Goal: Task Accomplishment & Management: Complete application form

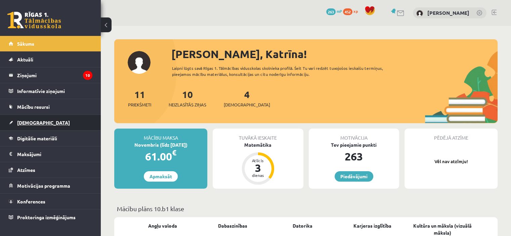
click at [48, 119] on link "[DEMOGRAPHIC_DATA]" at bounding box center [51, 122] width 84 height 15
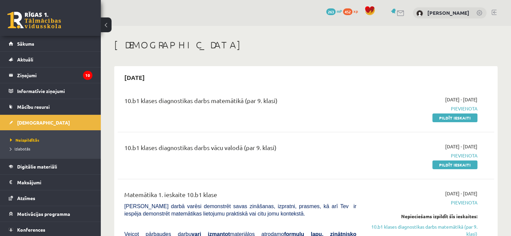
click at [447, 105] on span "Pievienota" at bounding box center [421, 108] width 111 height 7
click at [445, 123] on div "10.b1 klases diagnostikas darbs matemātikā (par 9. klasi) 2025-10-01 - 2025-10-…" at bounding box center [305, 108] width 376 height 39
click at [445, 120] on link "Pildīt ieskaiti" at bounding box center [454, 117] width 45 height 9
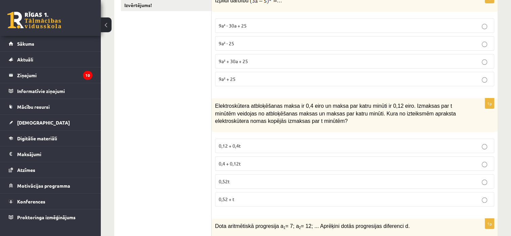
scroll to position [168, 0]
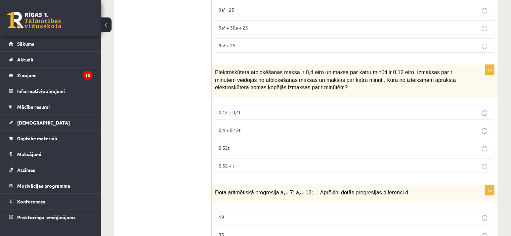
click at [252, 130] on p "0,4 + 0,12t" at bounding box center [355, 130] width 272 height 7
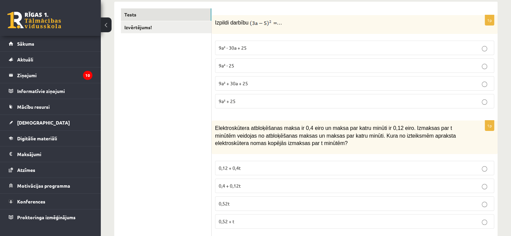
scroll to position [101, 0]
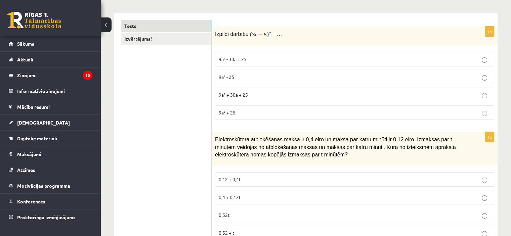
click at [231, 114] on p "9a² + 25" at bounding box center [355, 112] width 272 height 7
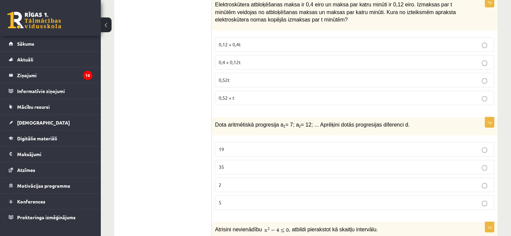
scroll to position [269, 0]
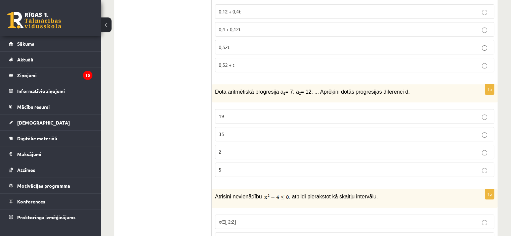
click at [235, 168] on p "5" at bounding box center [355, 169] width 272 height 7
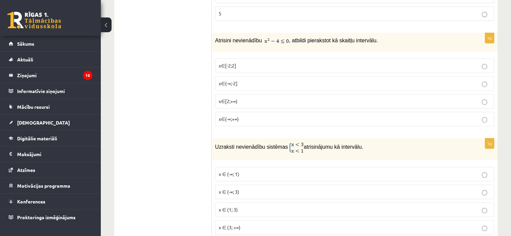
scroll to position [436, 0]
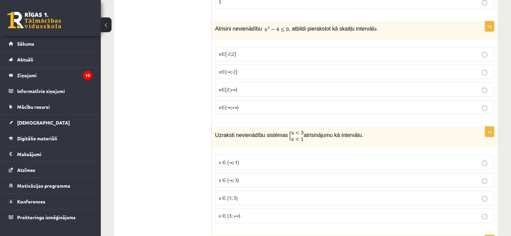
click at [242, 69] on p "x∈(-∞;-2]" at bounding box center [355, 71] width 272 height 7
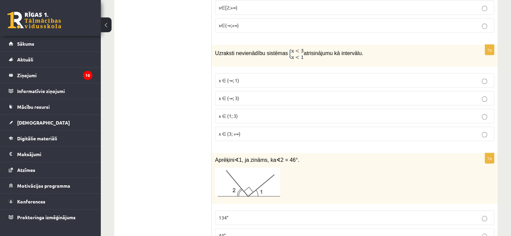
scroll to position [537, 0]
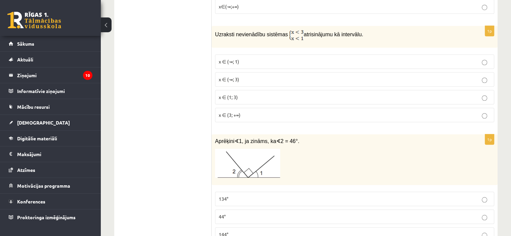
click at [250, 61] on p "x ∈ (-∞; 1)" at bounding box center [355, 61] width 272 height 7
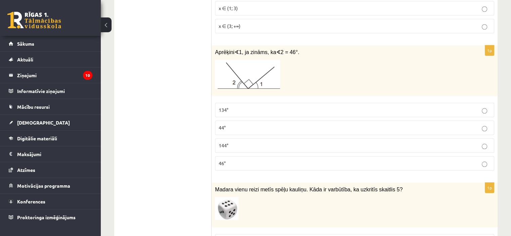
scroll to position [638, 0]
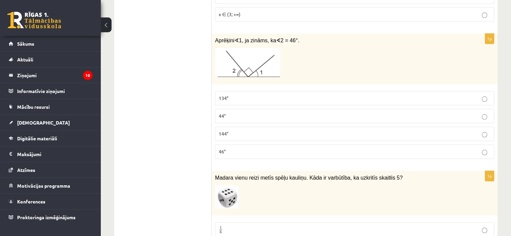
click at [260, 148] on p "46°" at bounding box center [355, 151] width 272 height 7
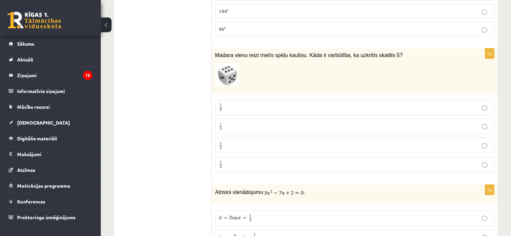
scroll to position [772, 0]
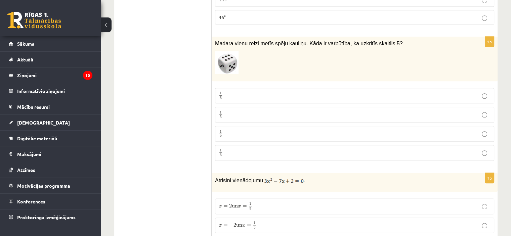
click at [231, 92] on p "1 6 1 6" at bounding box center [355, 96] width 272 height 8
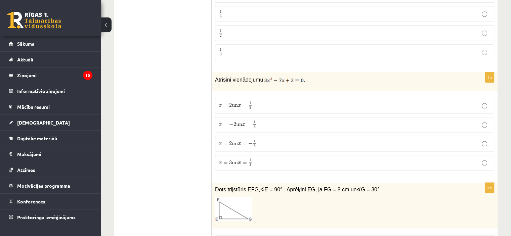
scroll to position [906, 0]
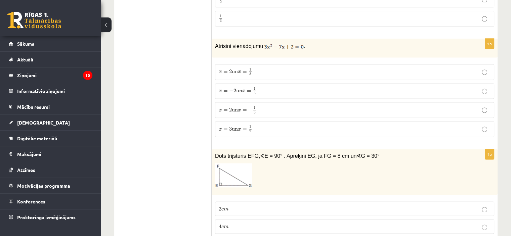
click at [274, 68] on p "x = 2 un x = 1 3 x = 2 un x = 1 3" at bounding box center [355, 72] width 272 height 8
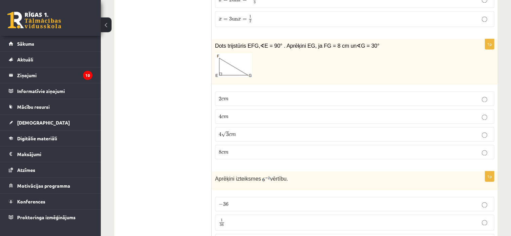
scroll to position [1007, 0]
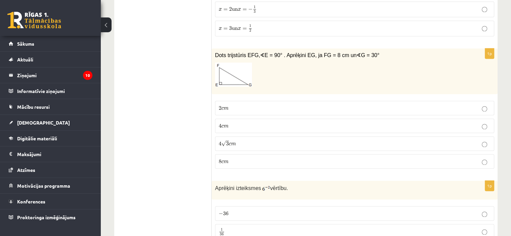
click at [266, 136] on label "4 √ 3 c m 4 3 c m" at bounding box center [354, 143] width 279 height 14
click at [225, 125] on span "m" at bounding box center [226, 126] width 5 height 3
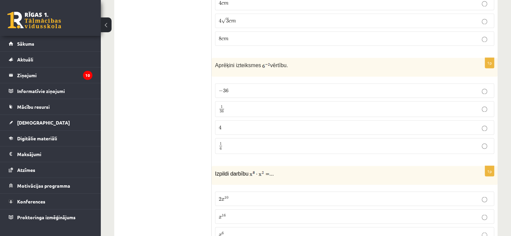
scroll to position [1141, 0]
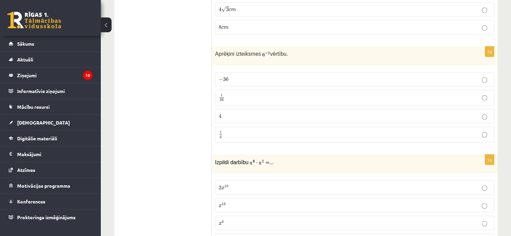
click at [254, 76] on p "− 36 − 36" at bounding box center [355, 79] width 272 height 7
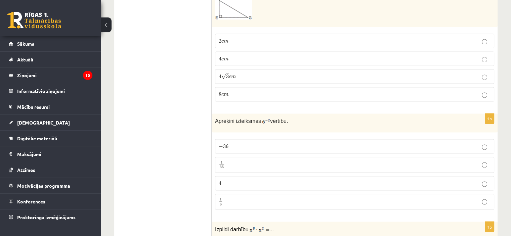
scroll to position [1108, 0]
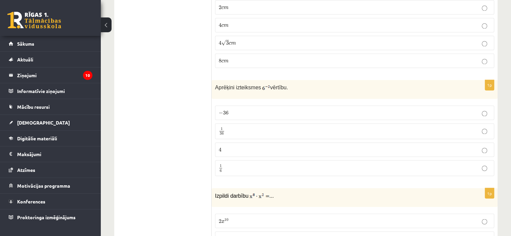
click at [261, 168] on label "1 6 1 6" at bounding box center [354, 168] width 279 height 16
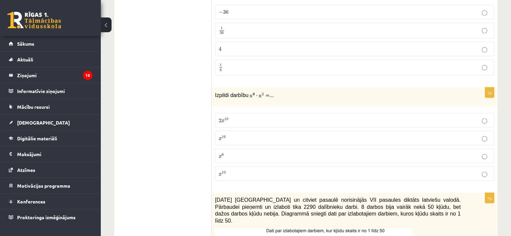
scroll to position [1141, 0]
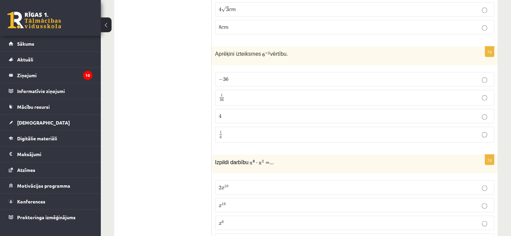
click at [273, 93] on p "1 36 1 36" at bounding box center [355, 97] width 272 height 8
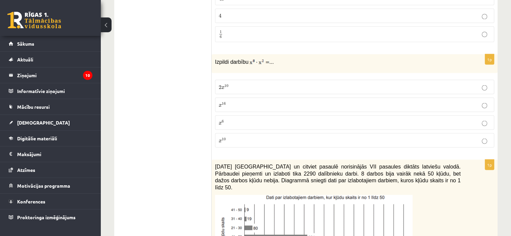
scroll to position [1242, 0]
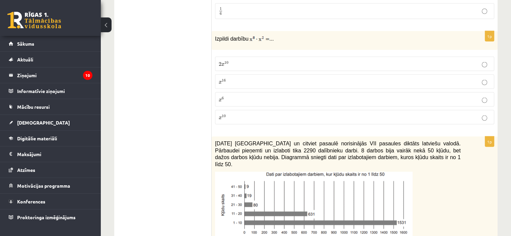
scroll to position [1276, 0]
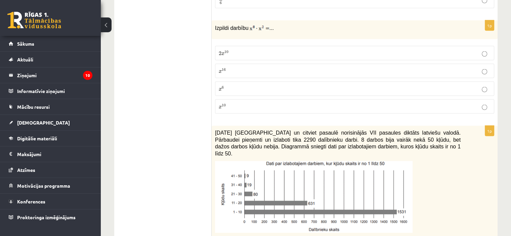
click at [254, 103] on p "x 10 x 10" at bounding box center [355, 106] width 272 height 7
click at [231, 49] on p "2 x 10 2 x 10" at bounding box center [355, 52] width 272 height 7
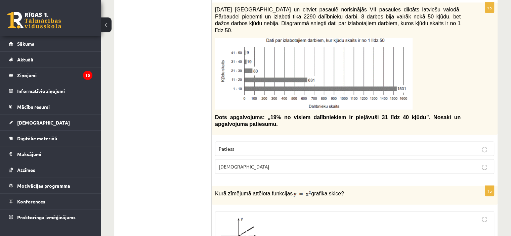
scroll to position [1410, 0]
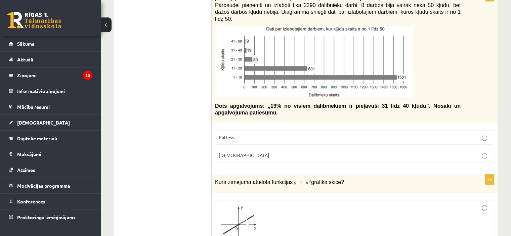
click at [279, 152] on p "[DEMOGRAPHIC_DATA]" at bounding box center [355, 155] width 272 height 7
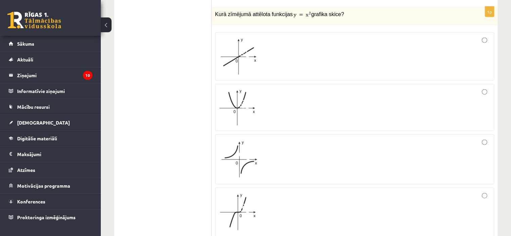
scroll to position [1611, 0]
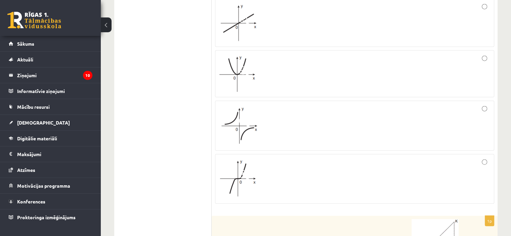
click at [324, 173] on div at bounding box center [355, 179] width 272 height 42
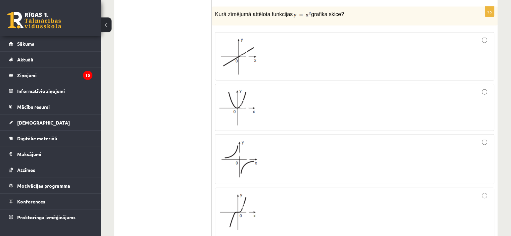
click at [285, 141] on div at bounding box center [355, 159] width 272 height 43
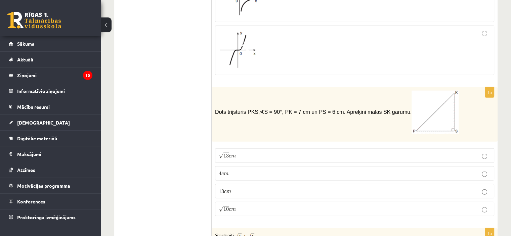
scroll to position [1779, 0]
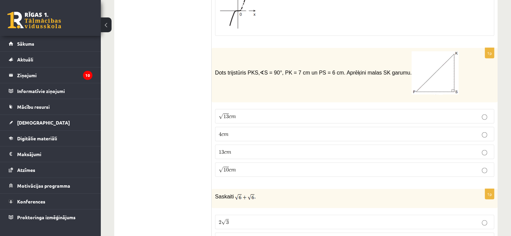
click at [240, 109] on label "√ 13 c m 13 c m" at bounding box center [354, 116] width 279 height 14
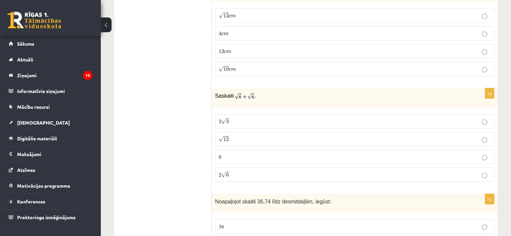
scroll to position [1913, 0]
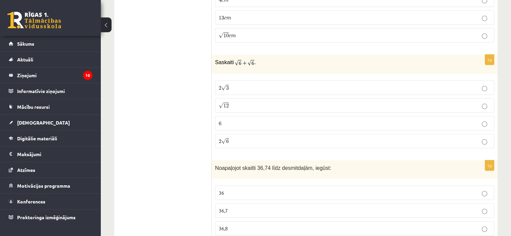
click at [253, 134] on label "2 √ 6 2 6" at bounding box center [354, 141] width 279 height 14
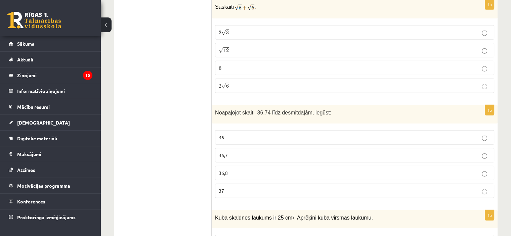
scroll to position [1980, 0]
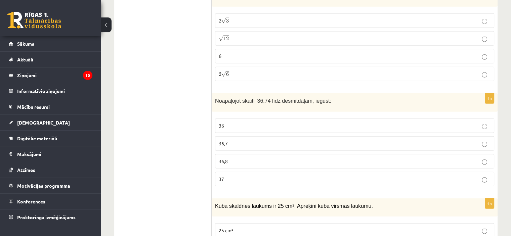
click at [248, 140] on p "36,7" at bounding box center [355, 143] width 272 height 7
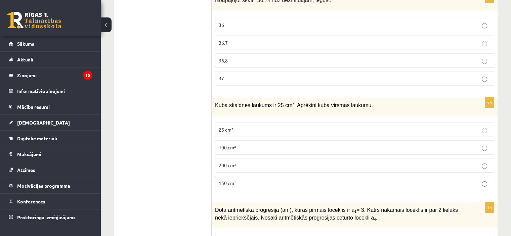
scroll to position [2115, 0]
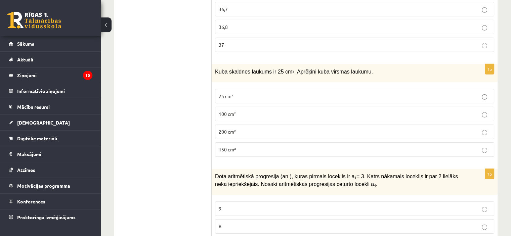
click at [251, 146] on p "150 cm²" at bounding box center [355, 149] width 272 height 7
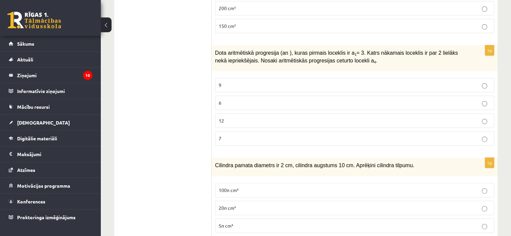
scroll to position [2249, 0]
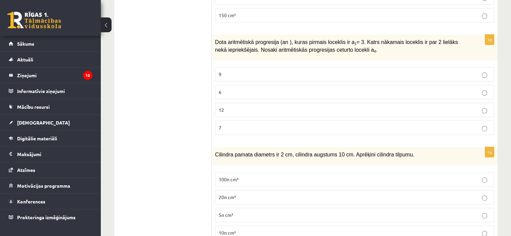
click at [291, 71] on p "9" at bounding box center [355, 74] width 272 height 7
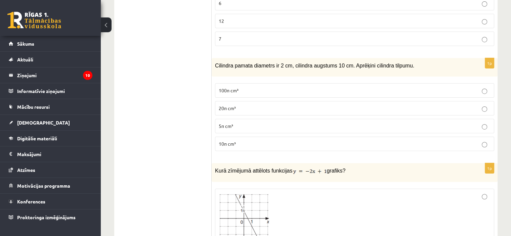
scroll to position [2350, 0]
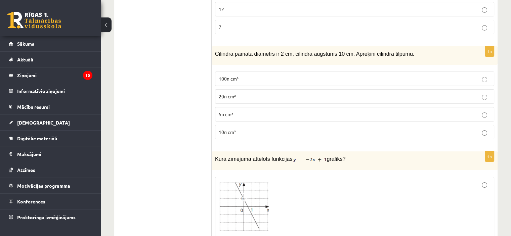
click at [237, 76] on span "100π cm³" at bounding box center [229, 79] width 20 height 6
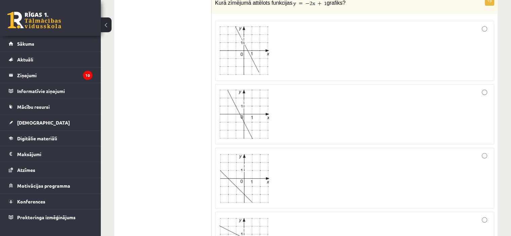
scroll to position [2518, 0]
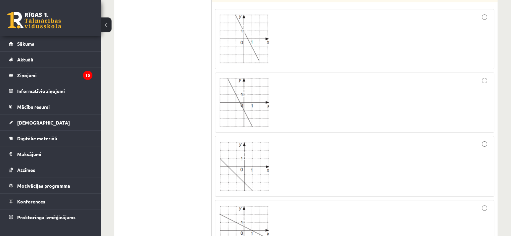
click at [291, 159] on div at bounding box center [355, 166] width 272 height 53
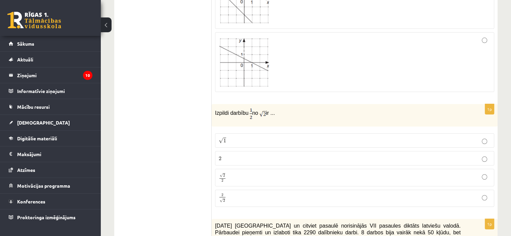
scroll to position [2719, 0]
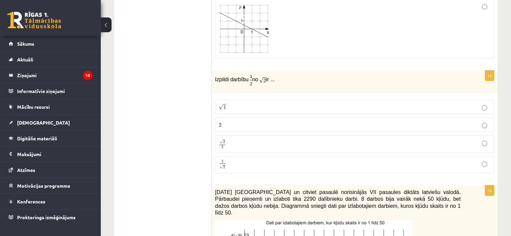
click at [219, 123] on span "2" at bounding box center [220, 125] width 3 height 4
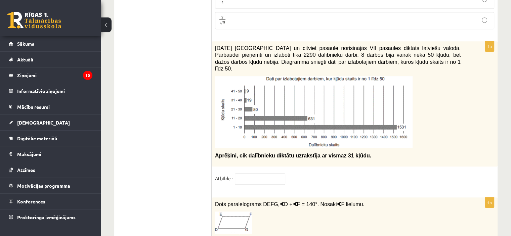
scroll to position [2853, 0]
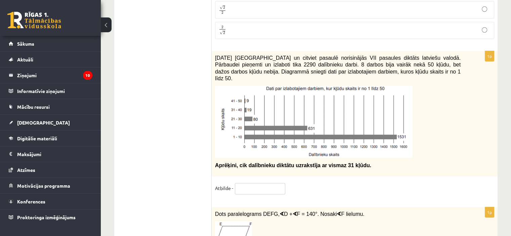
click at [275, 183] on input "text" at bounding box center [260, 188] width 50 height 11
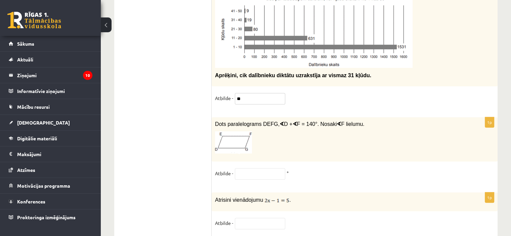
scroll to position [2954, 0]
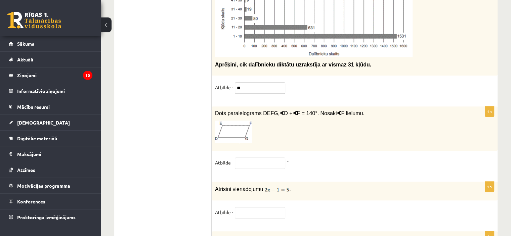
type input "**"
click at [257, 157] on input "text" at bounding box center [260, 162] width 50 height 11
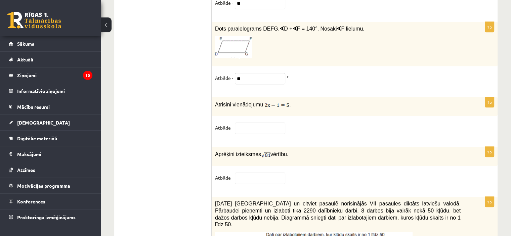
scroll to position [3055, 0]
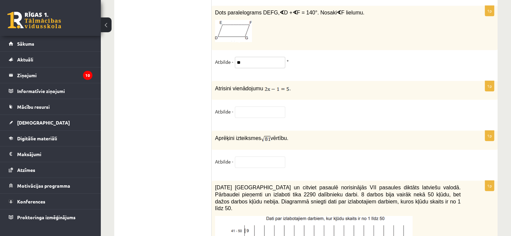
type input "**"
click at [259, 156] on input "text" at bounding box center [260, 161] width 50 height 11
type input "*"
click at [278, 106] on input "text" at bounding box center [260, 111] width 50 height 11
type input "*"
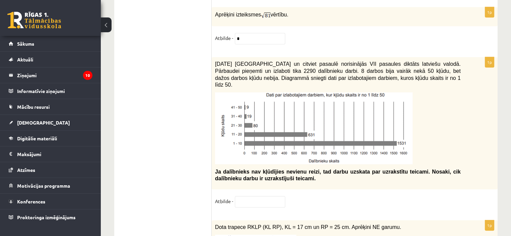
scroll to position [3189, 0]
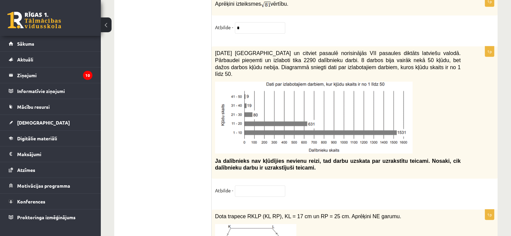
type input "*"
click at [266, 185] on input "text" at bounding box center [260, 190] width 50 height 11
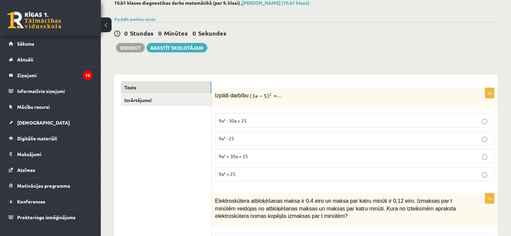
scroll to position [0, 0]
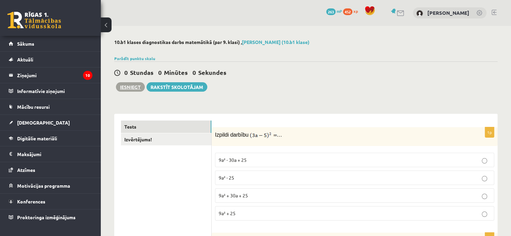
type input "**"
click at [127, 78] on div "0 Stundas 0 Minūtes 0 Sekundes Notikusi kļūda pie pēdējās saglabāšanas. Lūdzu p…" at bounding box center [305, 76] width 383 height 30
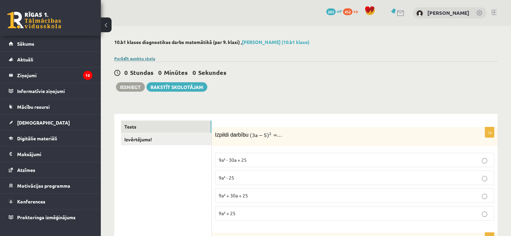
click at [145, 58] on link "Parādīt punktu skalu" at bounding box center [134, 58] width 41 height 5
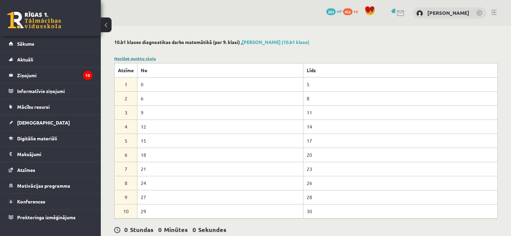
click at [145, 58] on link "Noslēpt punktu skalu" at bounding box center [135, 58] width 42 height 5
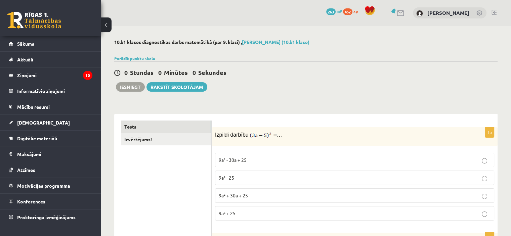
click at [125, 77] on div "0 Stundas 0 Minūtes 0 Sekundes Notikusi kļūda pie pēdējās saglabāšanas. Lūdzu p…" at bounding box center [305, 76] width 383 height 30
click at [33, 115] on link "[DEMOGRAPHIC_DATA]" at bounding box center [51, 122] width 84 height 15
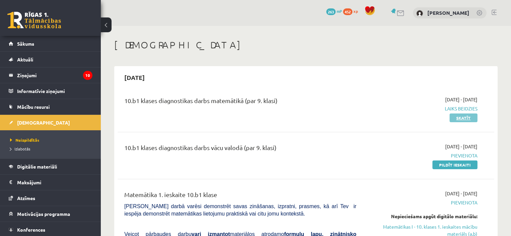
click at [470, 117] on link "Skatīt" at bounding box center [463, 117] width 28 height 9
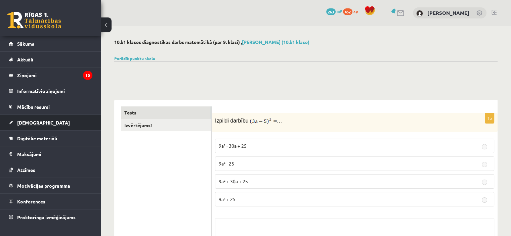
click at [59, 123] on link "[DEMOGRAPHIC_DATA]" at bounding box center [51, 122] width 84 height 15
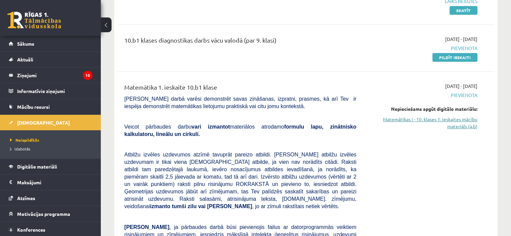
scroll to position [67, 0]
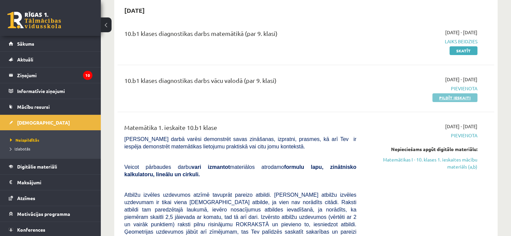
click at [451, 100] on link "Pildīt ieskaiti" at bounding box center [454, 97] width 45 height 9
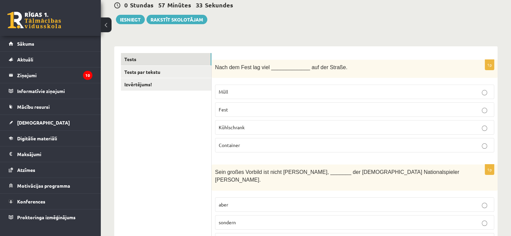
scroll to position [78, 0]
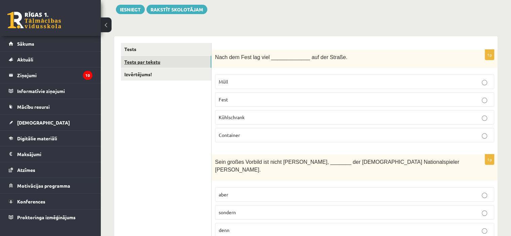
click at [190, 59] on link "Tests par tekstu" at bounding box center [166, 62] width 90 height 12
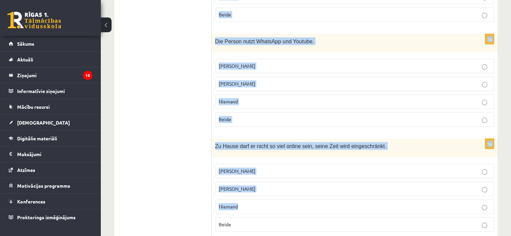
scroll to position [651, 0]
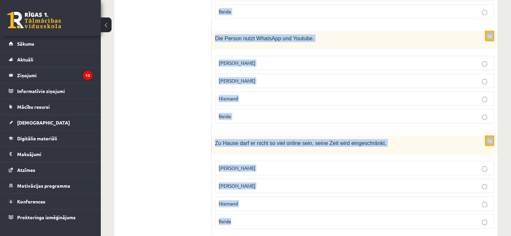
drag, startPoint x: 214, startPoint y: 75, endPoint x: 515, endPoint y: 229, distance: 338.8
copy form "Loremi dolors! Ametc, 69 Adipi eli sedd eiusm Tempo inci utl Etdolo magnaali. E…"
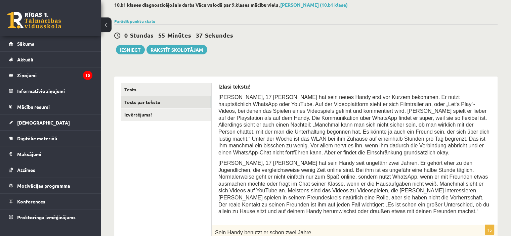
scroll to position [0, 0]
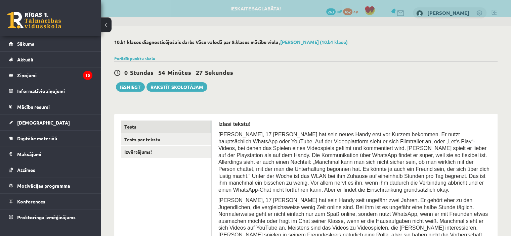
click at [154, 126] on link "Tests" at bounding box center [166, 127] width 90 height 12
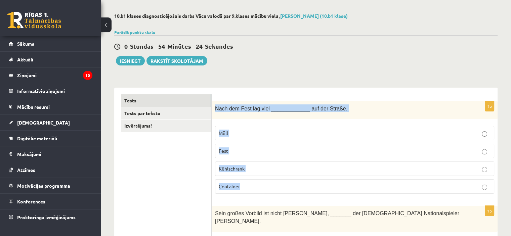
scroll to position [67, 0]
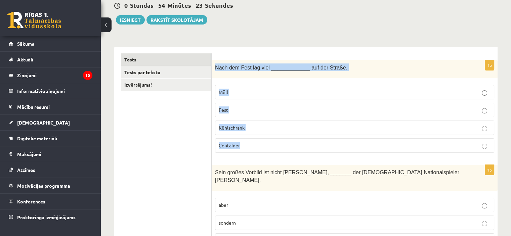
drag, startPoint x: 216, startPoint y: 135, endPoint x: 428, endPoint y: 142, distance: 211.9
click at [428, 142] on div "1p Nach dem Fest lag viel _____________ auf der Straße. Müll Fest Kühlschrank C…" at bounding box center [354, 109] width 286 height 98
copy div "Nach dem Fest lag viel _____________ auf der Straße. Müll Fest Kühlschrank Cont…"
click at [328, 92] on p "Müll" at bounding box center [355, 92] width 272 height 7
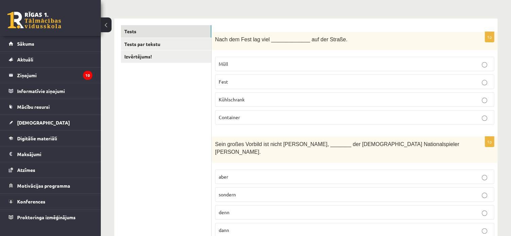
scroll to position [134, 0]
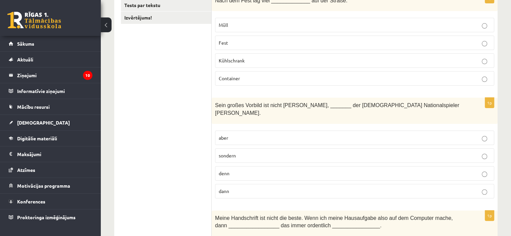
drag, startPoint x: 209, startPoint y: 98, endPoint x: 195, endPoint y: 131, distance: 36.4
drag, startPoint x: 141, startPoint y: 131, endPoint x: 193, endPoint y: 113, distance: 55.1
drag, startPoint x: 217, startPoint y: 105, endPoint x: 226, endPoint y: 108, distance: 9.4
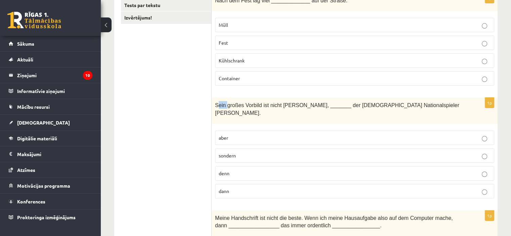
click at [226, 108] on div "Sein großes Vorbild ist nicht Dirk Nowitzki, _______ der finnische Nationalspie…" at bounding box center [354, 111] width 286 height 26
click at [215, 108] on p "Sein großes Vorbild ist nicht Dirk Nowitzki, _______ der finnische Nationalspie…" at bounding box center [337, 108] width 245 height 15
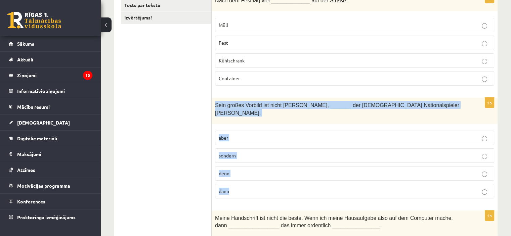
drag, startPoint x: 214, startPoint y: 103, endPoint x: 468, endPoint y: 184, distance: 266.6
click at [468, 184] on div "1p Sein großes Vorbild ist nicht Dirk Nowitzki, _______ der finnische Nationals…" at bounding box center [354, 151] width 286 height 106
copy div "Sein großes Vorbild ist nicht Dirk Nowitzki, _______ der finnische Nationalspie…"
click at [274, 150] on label "sondern" at bounding box center [354, 155] width 279 height 14
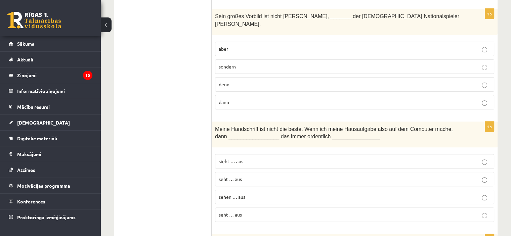
scroll to position [269, 0]
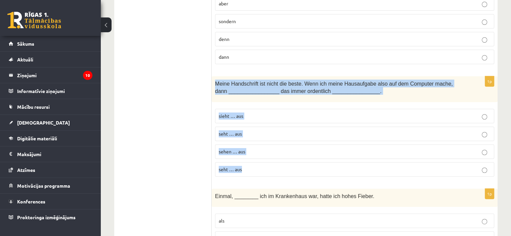
drag, startPoint x: 212, startPoint y: 69, endPoint x: 290, endPoint y: 163, distance: 121.5
click at [290, 163] on div "1p Meine Handschrift ist nicht die beste. Wenn ich meine Hausaufgabe also auf d…" at bounding box center [354, 129] width 286 height 106
copy div "Meine Handschrift ist nicht die beste. Wenn ich meine Hausaufgabe also auf dem …"
click at [265, 112] on p "sieht … aus" at bounding box center [355, 115] width 272 height 7
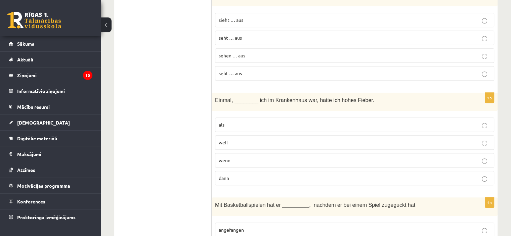
scroll to position [403, 0]
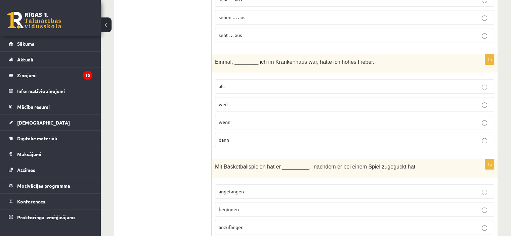
drag, startPoint x: 207, startPoint y: 50, endPoint x: 254, endPoint y: 92, distance: 62.3
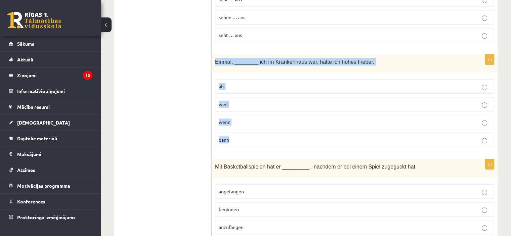
drag, startPoint x: 214, startPoint y: 49, endPoint x: 303, endPoint y: 125, distance: 116.9
click at [303, 125] on div "1p Einmal, ________ ich im Krankenhaus war, hatte ich hohes Fieber. als weil we…" at bounding box center [354, 103] width 286 height 98
copy div "Einmal, ________ ich im Krankenhaus war, hatte ich hohes Fieber. als weil wenn …"
click at [293, 83] on p "als" at bounding box center [355, 86] width 272 height 7
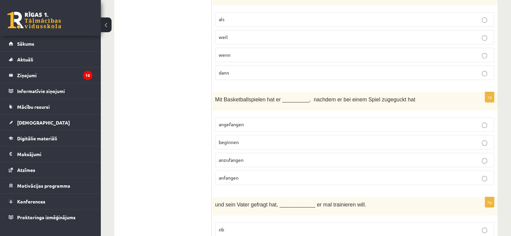
scroll to position [504, 0]
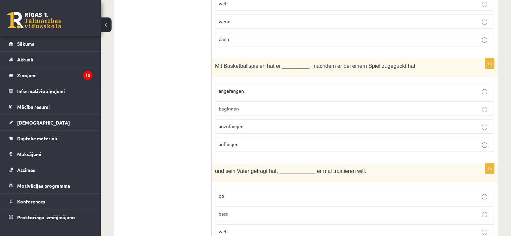
drag, startPoint x: 205, startPoint y: 44, endPoint x: 301, endPoint y: 86, distance: 104.3
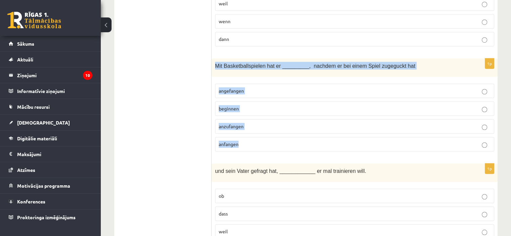
drag, startPoint x: 215, startPoint y: 55, endPoint x: 289, endPoint y: 144, distance: 116.6
click at [289, 144] on div "1p Mit Basketballspielen hat er _________, nachdem er bei einem Spiel zugeguckt…" at bounding box center [354, 107] width 286 height 98
copy div "Mit Basketballspielen hat er _________, nachdem er bei einem Spiel zugeguckt ha…"
click at [275, 87] on p "angefangen" at bounding box center [355, 90] width 272 height 7
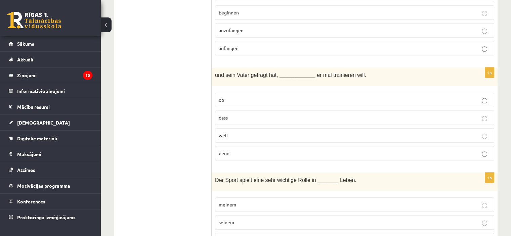
scroll to position [604, 0]
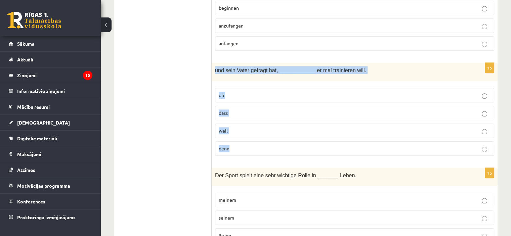
drag, startPoint x: 213, startPoint y: 52, endPoint x: 278, endPoint y: 139, distance: 108.0
click at [273, 146] on div "1p und sein Vater gefragt hat, ____________ er mal trainieren will. ob dass wei…" at bounding box center [354, 112] width 286 height 98
copy div "und sein Vater gefragt hat, ____________ er mal trainieren will. ob dass weil d…"
click at [287, 92] on p "ob" at bounding box center [355, 95] width 272 height 7
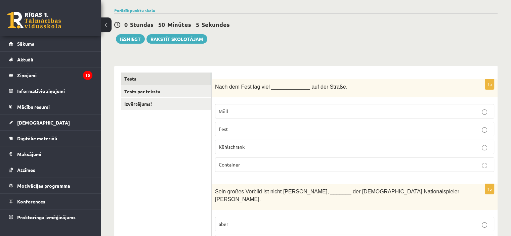
scroll to position [0, 0]
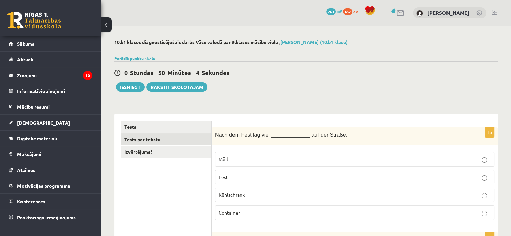
click at [189, 139] on link "Tests par tekstu" at bounding box center [166, 139] width 90 height 12
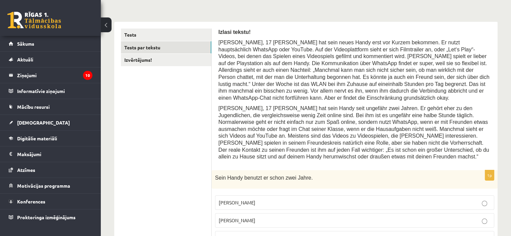
scroll to position [81, 0]
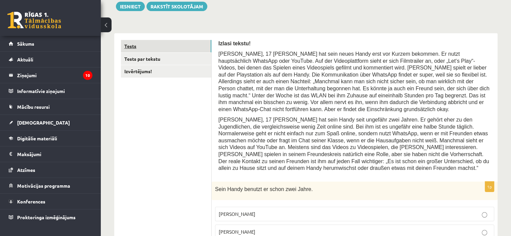
click at [200, 45] on link "Tests" at bounding box center [166, 46] width 90 height 12
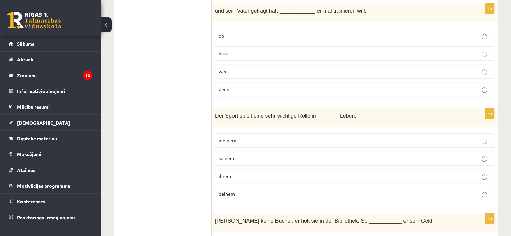
scroll to position [685, 0]
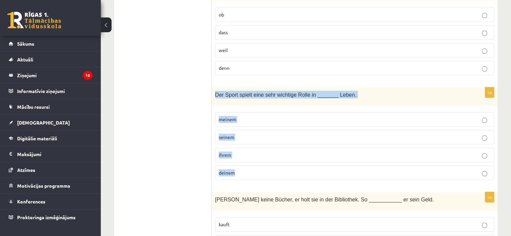
drag, startPoint x: 211, startPoint y: 85, endPoint x: 303, endPoint y: 155, distance: 116.1
click at [303, 155] on div "1p Der Sport spielt eine sehr wichtige Rolle in _______ Leben. meinem seinem ih…" at bounding box center [354, 136] width 286 height 98
copy div "Der Sport spielt eine sehr wichtige Rolle in _______ Leben. meinem seinem ihrem…"
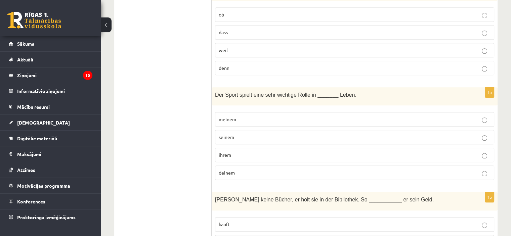
drag, startPoint x: 211, startPoint y: 85, endPoint x: 334, endPoint y: 78, distance: 123.8
click at [373, 87] on div "Der Sport spielt eine sehr wichtige Rolle in _______ Leben." at bounding box center [354, 96] width 286 height 18
drag, startPoint x: 354, startPoint y: 80, endPoint x: 208, endPoint y: 92, distance: 147.2
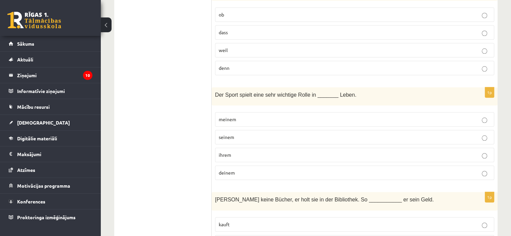
click at [391, 91] on p "Der Sport spielt eine sehr wichtige Rolle in _______ Leben." at bounding box center [337, 95] width 245 height 8
click at [347, 91] on p "Der Sport spielt eine sehr wichtige Rolle in _______ Leben." at bounding box center [337, 95] width 245 height 8
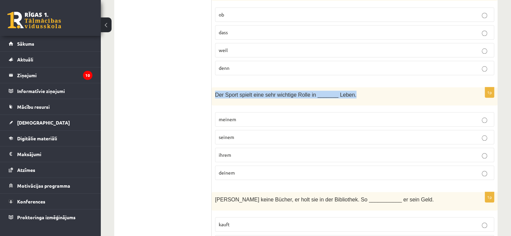
drag, startPoint x: 346, startPoint y: 81, endPoint x: 213, endPoint y: 89, distance: 133.8
click at [213, 89] on div "Der Sport spielt eine sehr wichtige Rolle in _______ Leben." at bounding box center [354, 96] width 286 height 18
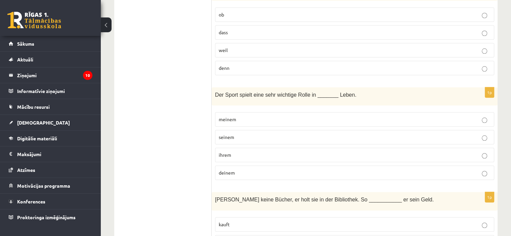
click at [281, 116] on p "meinem" at bounding box center [355, 119] width 272 height 7
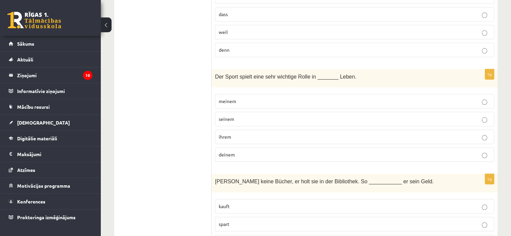
scroll to position [718, 0]
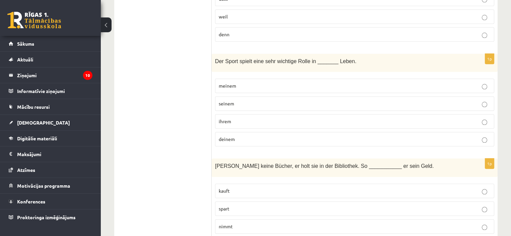
drag, startPoint x: 208, startPoint y: 157, endPoint x: 204, endPoint y: 194, distance: 37.5
drag, startPoint x: 205, startPoint y: 160, endPoint x: 200, endPoint y: 156, distance: 6.7
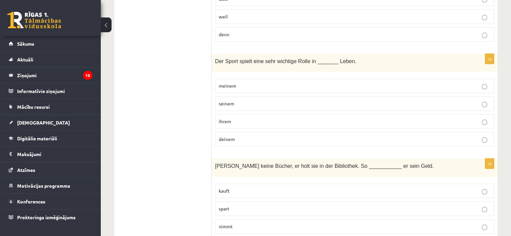
drag, startPoint x: 208, startPoint y: 162, endPoint x: 222, endPoint y: 168, distance: 14.2
click at [213, 159] on div "Leo kauft keine Bücher, er holt sie in der Bibliothek. So ___________ er sein G…" at bounding box center [354, 167] width 286 height 18
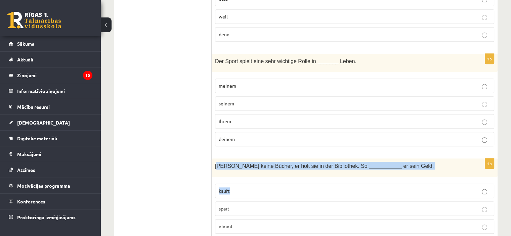
drag, startPoint x: 217, startPoint y: 150, endPoint x: 215, endPoint y: 154, distance: 4.4
click at [230, 167] on div "1p Leo kauft keine Bücher, er holt sie in der Bibliothek. So ___________ er sei…" at bounding box center [354, 207] width 286 height 98
click at [219, 158] on div "Leo kauft keine Bücher, er holt sie in der Bibliothek. So ___________ er sein G…" at bounding box center [354, 167] width 286 height 18
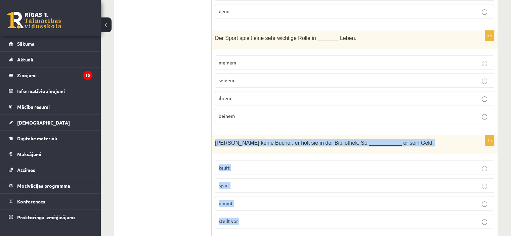
scroll to position [785, 0]
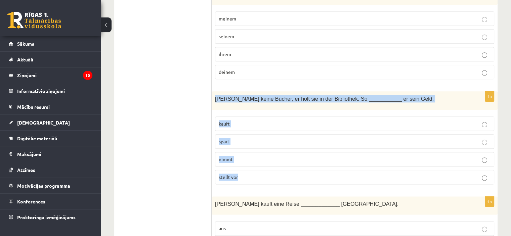
drag, startPoint x: 214, startPoint y: 155, endPoint x: 284, endPoint y: 164, distance: 70.4
click at [284, 164] on div "1p Leo kauft keine Bücher, er holt sie in der Bibliothek. So ___________ er sei…" at bounding box center [354, 140] width 286 height 98
copy div "Leo kauft keine Bücher, er holt sie in der Bibliothek. So ___________ er sein G…"
click at [274, 138] on p "spart" at bounding box center [355, 141] width 272 height 7
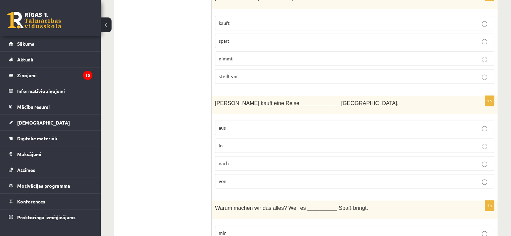
scroll to position [920, 0]
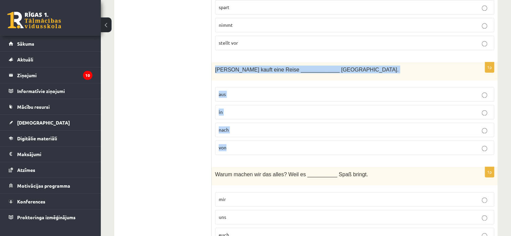
drag, startPoint x: 214, startPoint y: 55, endPoint x: 252, endPoint y: 139, distance: 92.7
click at [252, 139] on div "1p Frau Müller kauft eine Reise _____________ Chile. aus in nach von" at bounding box center [354, 111] width 286 height 98
copy div "Frau Müller kauft eine Reise _____________ Chile. aus in nach von"
click at [246, 107] on fieldset "aus in nach von" at bounding box center [354, 120] width 279 height 73
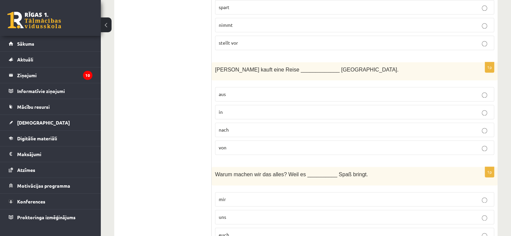
click at [246, 126] on p "nach" at bounding box center [355, 129] width 272 height 7
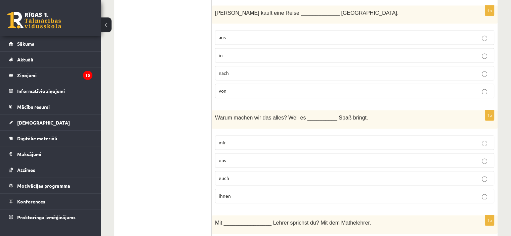
scroll to position [987, 0]
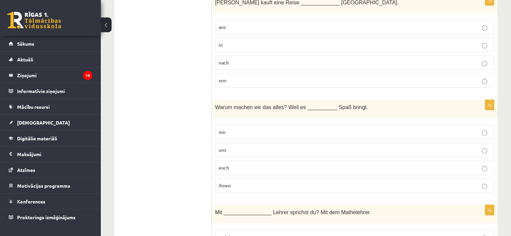
click at [218, 104] on span "Warum machen wir das alles? Weil es __________ Spaß bringt." at bounding box center [291, 107] width 153 height 6
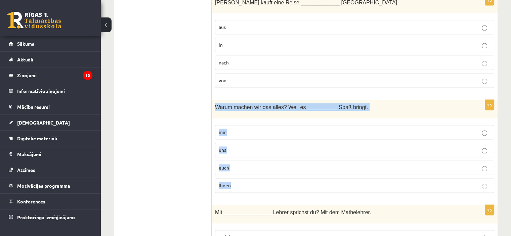
drag, startPoint x: 215, startPoint y: 95, endPoint x: 270, endPoint y: 181, distance: 102.0
click at [270, 181] on div "1p Warum machen wir das alles? Weil es __________ Spaß bringt. mir uns euch ihn…" at bounding box center [354, 149] width 286 height 98
click at [243, 143] on label "uns" at bounding box center [354, 150] width 279 height 14
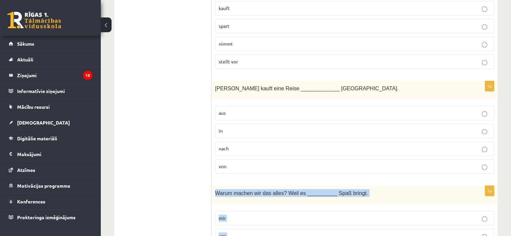
scroll to position [940, 0]
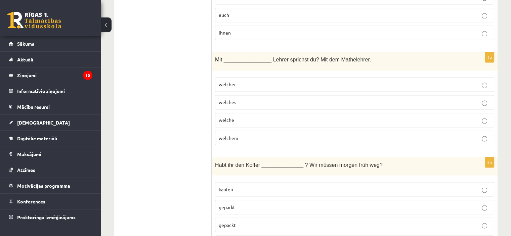
scroll to position [1141, 0]
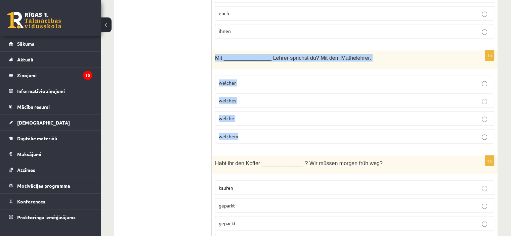
drag, startPoint x: 212, startPoint y: 39, endPoint x: 290, endPoint y: 126, distance: 116.7
click at [290, 126] on div "1p Mit ________________ Lehrer sprichst du? Mit dem Mathelehrer. welcher welche…" at bounding box center [354, 99] width 286 height 98
click at [255, 133] on p "welchem" at bounding box center [355, 136] width 272 height 7
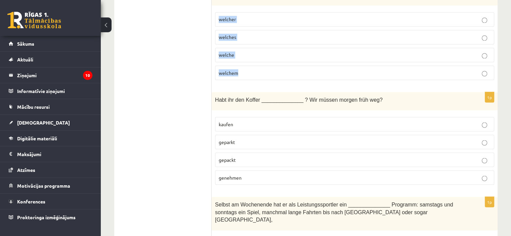
scroll to position [1208, 0]
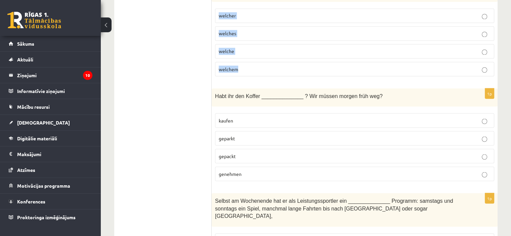
drag, startPoint x: 207, startPoint y: 78, endPoint x: 283, endPoint y: 123, distance: 88.6
click at [283, 123] on div "**********" at bounding box center [305, 145] width 383 height 2480
click at [196, 91] on ul "Tests Tests par tekstu Izvērtējums!" at bounding box center [166, 145] width 91 height 2467
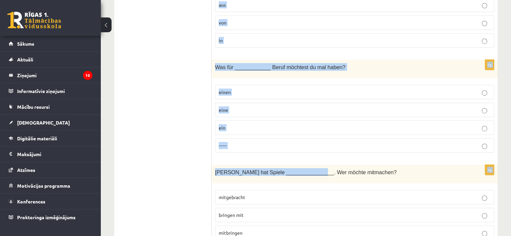
scroll to position [2327, 0]
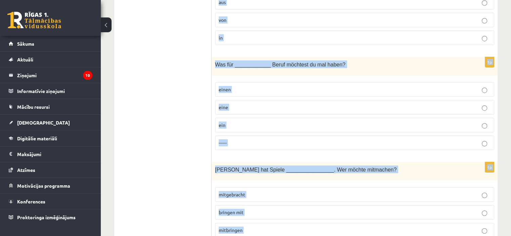
drag, startPoint x: 215, startPoint y: 83, endPoint x: 443, endPoint y: 221, distance: 266.3
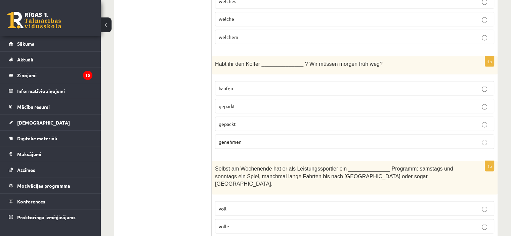
scroll to position [1252, 0]
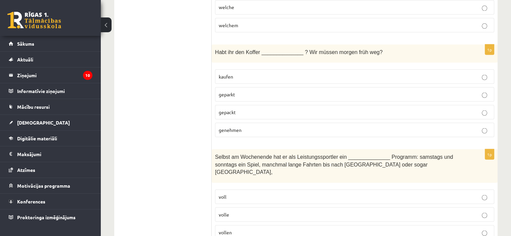
click at [237, 108] on p "gepackt" at bounding box center [355, 111] width 272 height 7
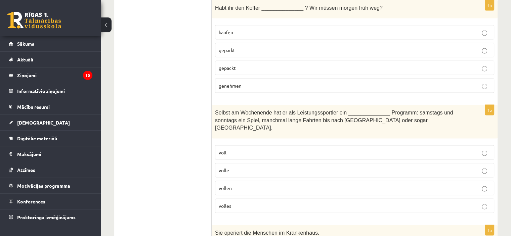
scroll to position [1320, 0]
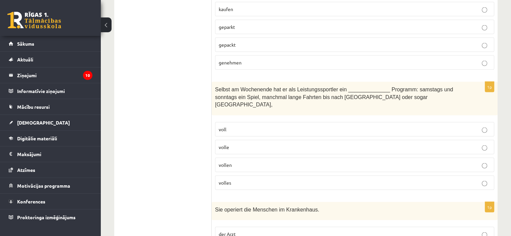
click at [243, 179] on p "volles" at bounding box center [355, 182] width 272 height 7
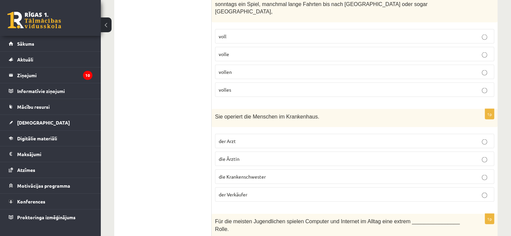
scroll to position [1420, 0]
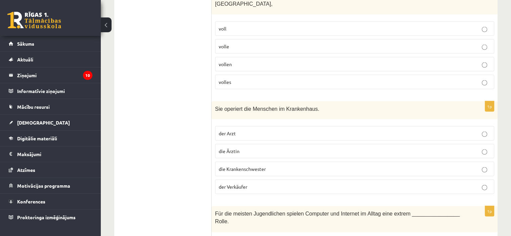
click at [237, 148] on span "die Ärztin" at bounding box center [229, 151] width 21 height 6
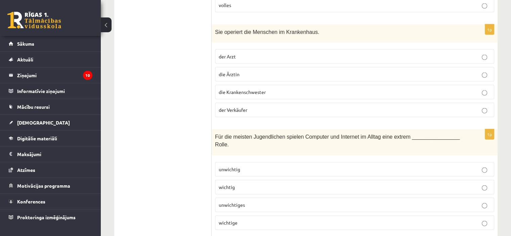
scroll to position [1521, 0]
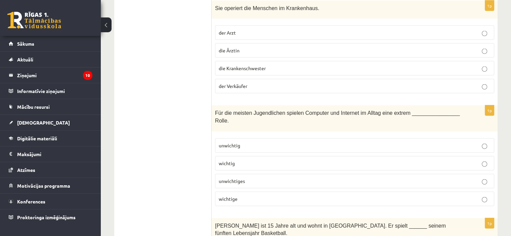
click at [242, 192] on label "wichtige" at bounding box center [354, 199] width 279 height 14
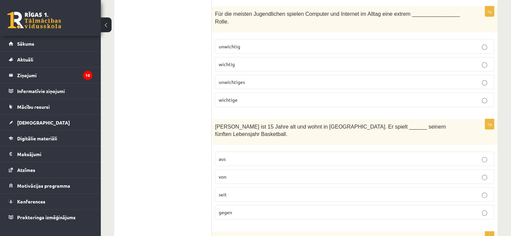
scroll to position [1622, 0]
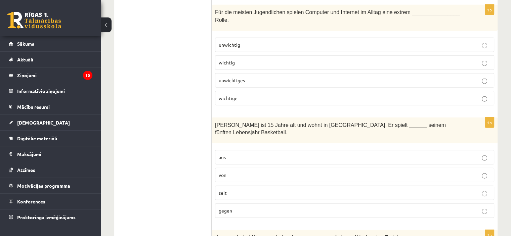
click at [222, 190] on span "seit" at bounding box center [223, 193] width 8 height 6
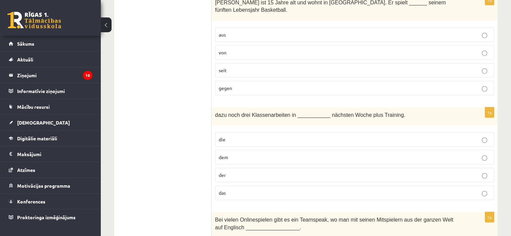
scroll to position [1756, 0]
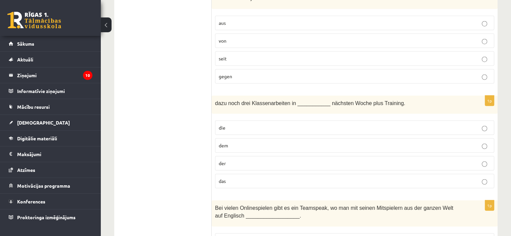
click at [249, 160] on p "der" at bounding box center [355, 163] width 272 height 7
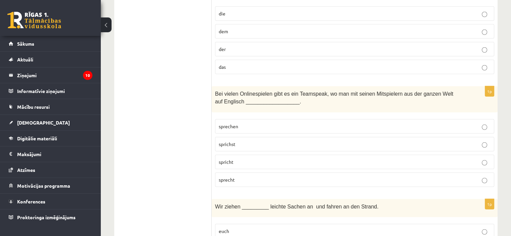
scroll to position [1890, 0]
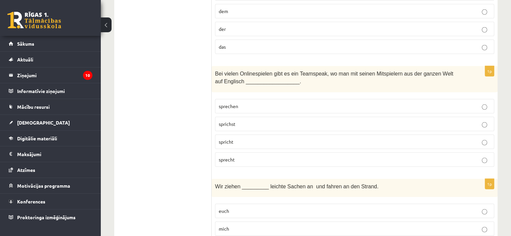
click at [250, 99] on label "sprechen" at bounding box center [354, 106] width 279 height 14
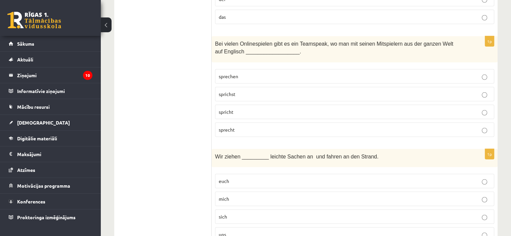
scroll to position [1957, 0]
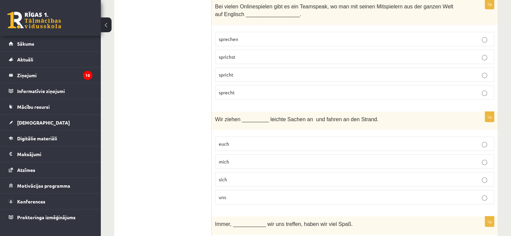
click at [251, 194] on p "uns" at bounding box center [355, 197] width 272 height 7
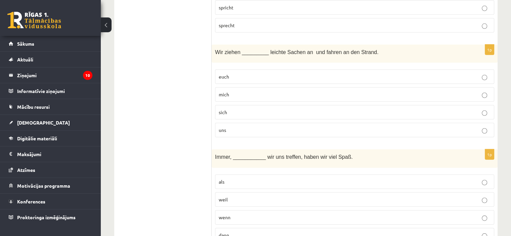
scroll to position [2058, 0]
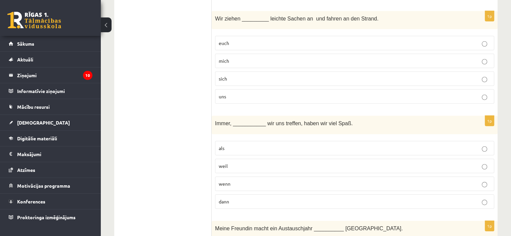
click at [250, 180] on p "wenn" at bounding box center [355, 183] width 272 height 7
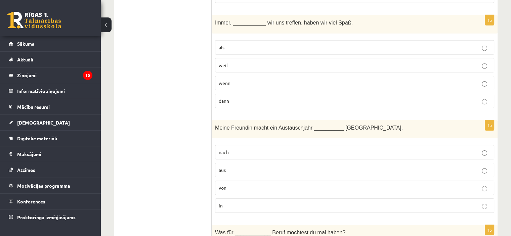
scroll to position [2192, 0]
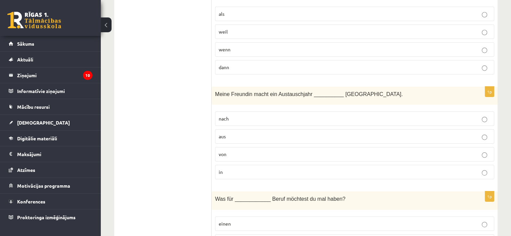
click at [231, 169] on p "in" at bounding box center [355, 172] width 272 height 7
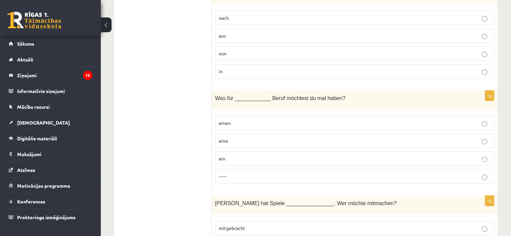
click at [219, 120] on span "einen" at bounding box center [225, 123] width 12 height 6
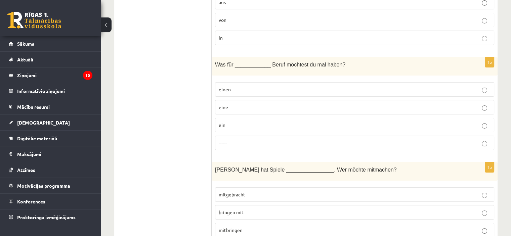
click at [241, 191] on span "mitgebracht" at bounding box center [232, 194] width 27 height 6
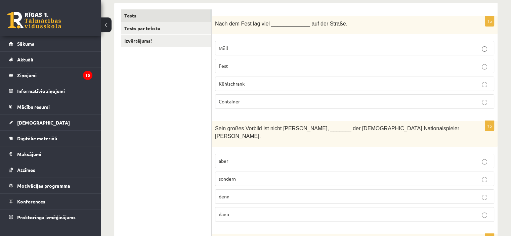
scroll to position [0, 0]
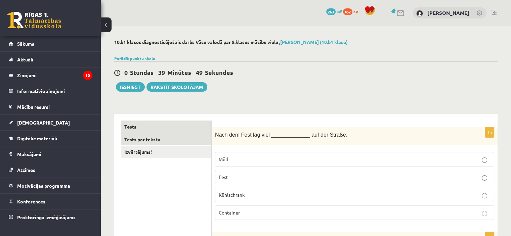
click at [135, 137] on link "Tests par tekstu" at bounding box center [166, 139] width 90 height 12
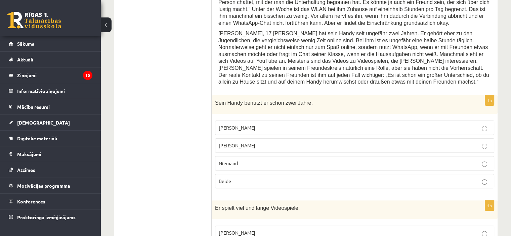
scroll to position [168, 0]
click at [239, 141] on p "Jonathan" at bounding box center [355, 144] width 272 height 7
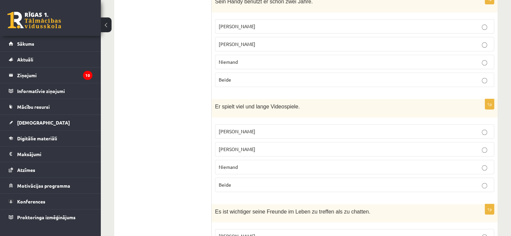
scroll to position [269, 0]
click at [237, 163] on p "Niemand" at bounding box center [355, 166] width 272 height 7
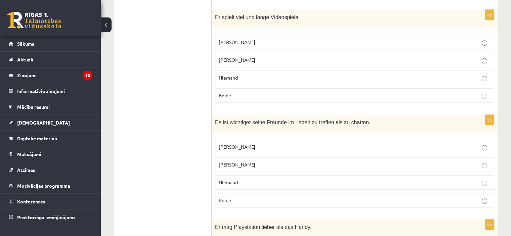
scroll to position [369, 0]
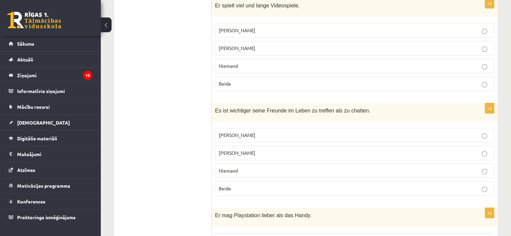
click at [237, 150] on span "Jonathan" at bounding box center [237, 153] width 37 height 6
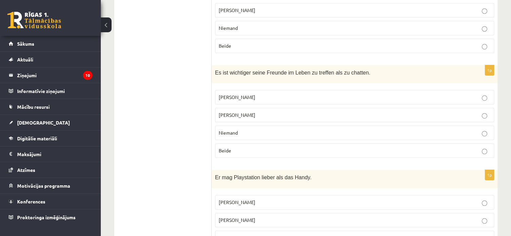
scroll to position [436, 0]
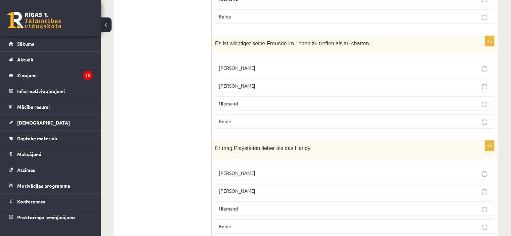
click at [235, 170] on p "Jacob" at bounding box center [355, 173] width 272 height 7
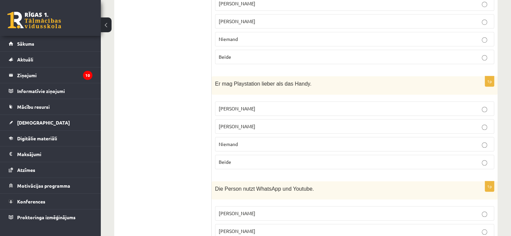
scroll to position [537, 0]
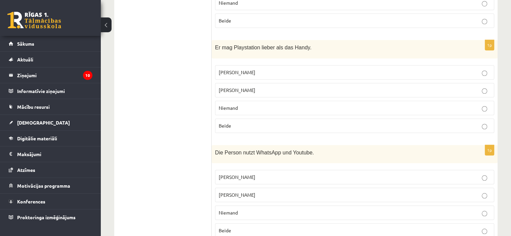
click at [235, 227] on p "Beide" at bounding box center [355, 230] width 272 height 7
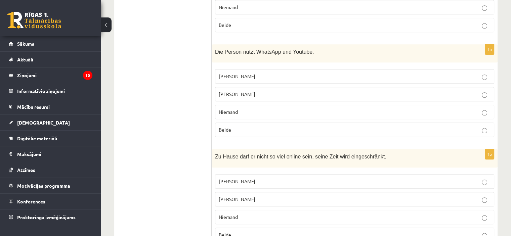
scroll to position [651, 0]
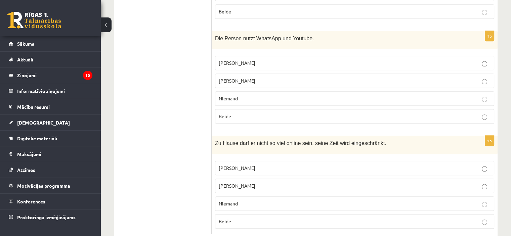
click at [235, 164] on p "Jacob" at bounding box center [355, 167] width 272 height 7
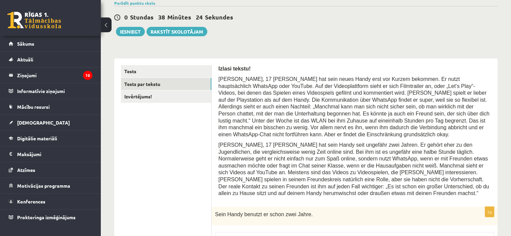
scroll to position [67, 0]
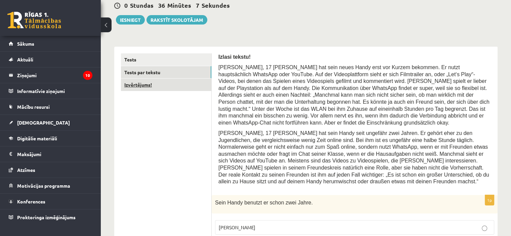
click at [148, 87] on link "Izvērtējums!" at bounding box center [166, 85] width 90 height 12
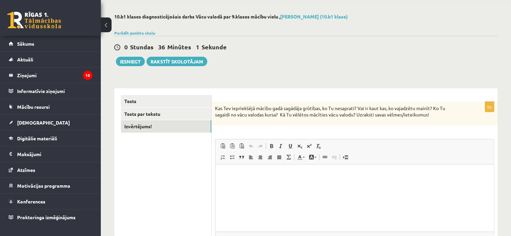
scroll to position [55, 0]
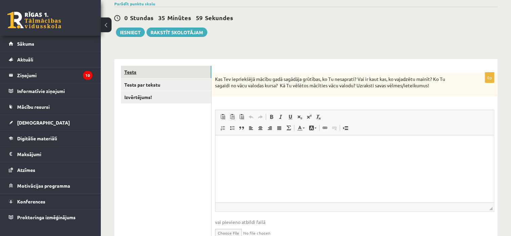
click at [160, 67] on link "Tests" at bounding box center [166, 72] width 90 height 12
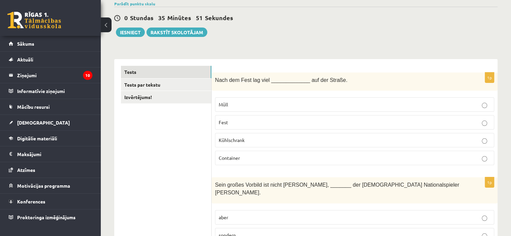
click at [124, 27] on div "0 Stundas 35 Minūtes 51 Sekundes Ieskaite saglabāta! Iesniegt Rakstīt skolotājam" at bounding box center [305, 22] width 383 height 30
click at [127, 28] on button "Iesniegt" at bounding box center [130, 32] width 29 height 9
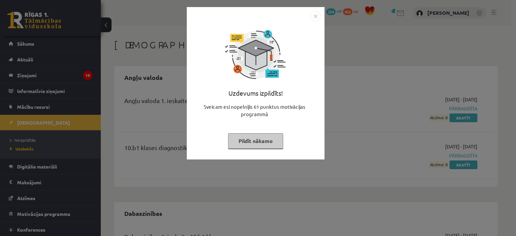
click at [317, 14] on img "Close" at bounding box center [315, 16] width 10 height 10
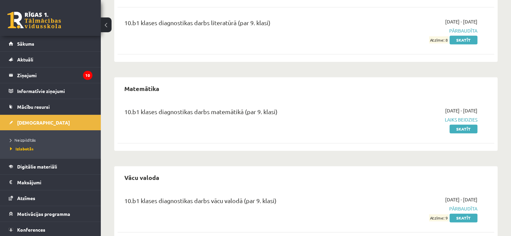
scroll to position [796, 0]
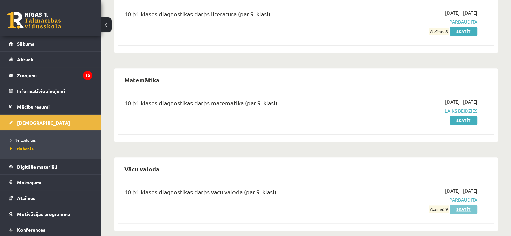
click at [467, 205] on link "Skatīt" at bounding box center [463, 209] width 28 height 9
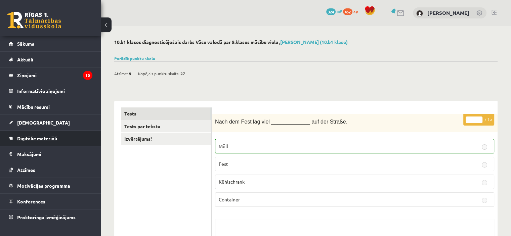
click at [41, 137] on span "Digitālie materiāli" at bounding box center [37, 138] width 40 height 6
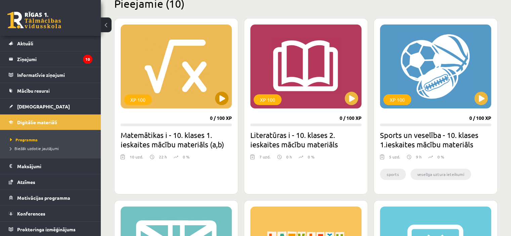
scroll to position [134, 0]
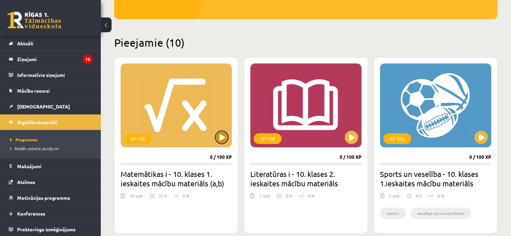
click at [221, 137] on button at bounding box center [221, 137] width 13 height 13
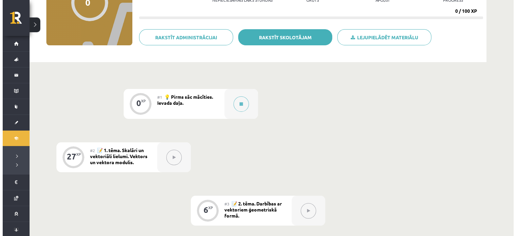
scroll to position [101, 0]
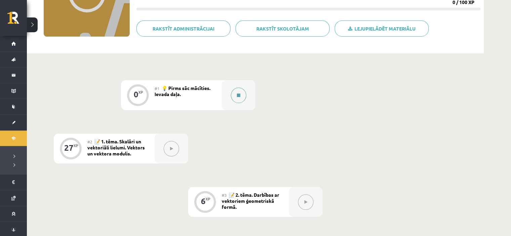
click at [236, 93] on button at bounding box center [238, 95] width 15 height 15
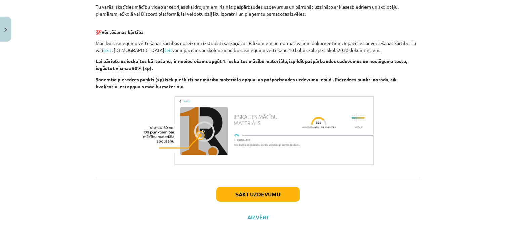
scroll to position [362, 0]
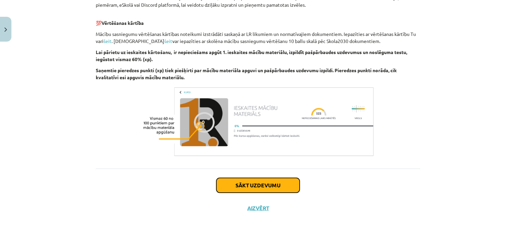
click at [242, 186] on button "Sākt uzdevumu" at bounding box center [257, 185] width 83 height 15
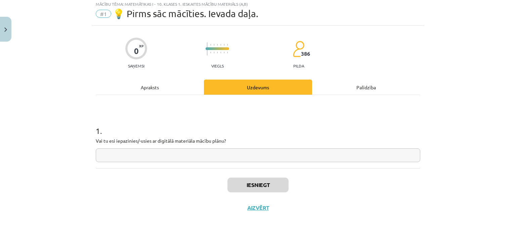
scroll to position [17, 0]
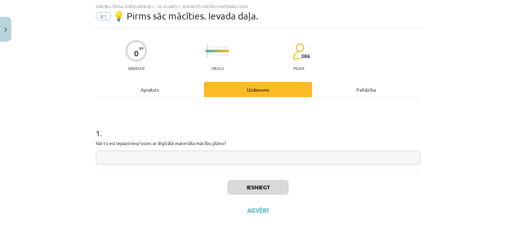
click at [232, 160] on input "text" at bounding box center [258, 158] width 324 height 14
type input "**"
click at [244, 190] on button "Iesniegt" at bounding box center [257, 187] width 61 height 15
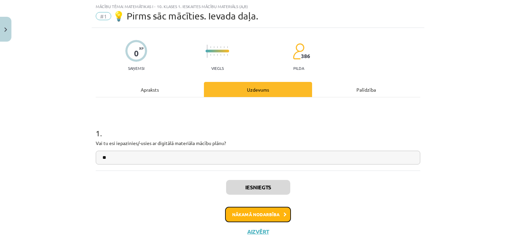
click at [246, 213] on button "Nākamā nodarbība" at bounding box center [258, 214] width 66 height 15
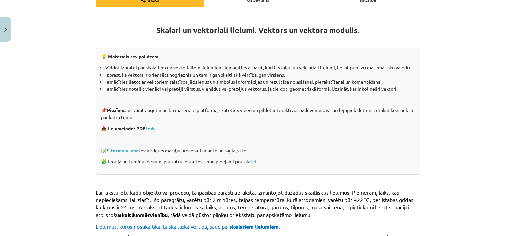
scroll to position [117, 0]
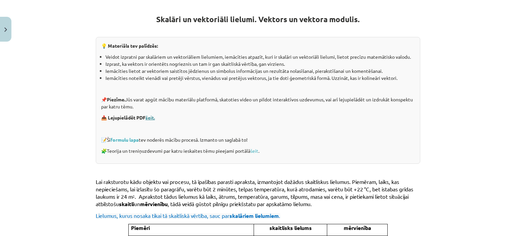
click at [154, 117] on link "šeit." at bounding box center [149, 117] width 9 height 6
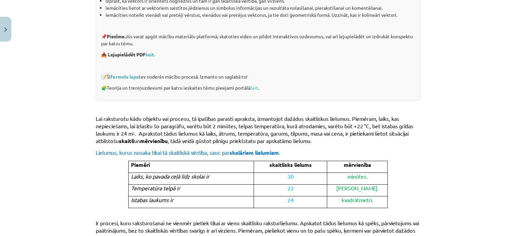
scroll to position [185, 0]
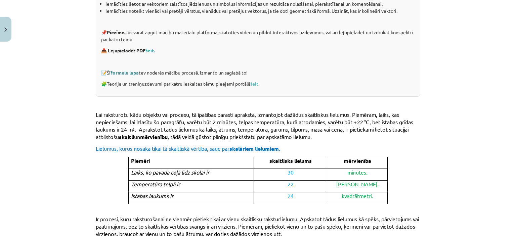
click at [119, 72] on link "formulu lapa" at bounding box center [124, 72] width 28 height 6
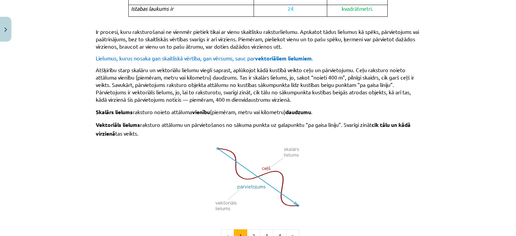
scroll to position [386, 0]
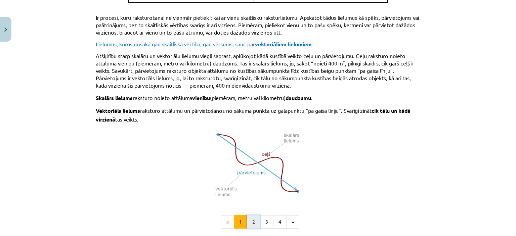
click at [253, 219] on button "2" at bounding box center [253, 221] width 13 height 13
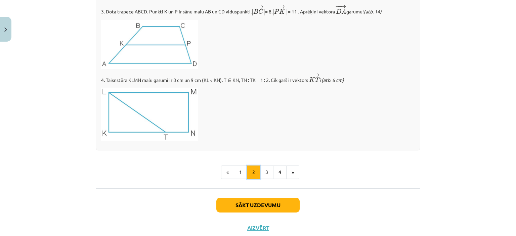
scroll to position [806, 0]
